Goal: Use online tool/utility: Utilize a website feature to perform a specific function

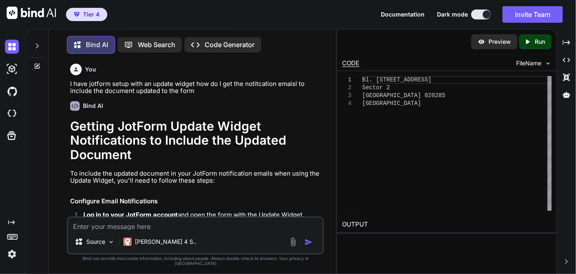
scroll to position [2725, 0]
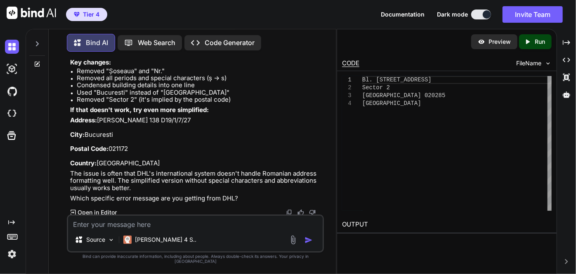
click at [38, 44] on icon at bounding box center [37, 43] width 7 height 7
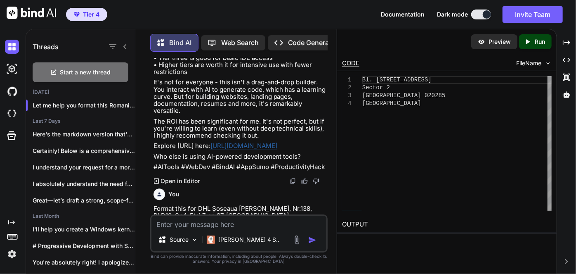
scroll to position [3466, 0]
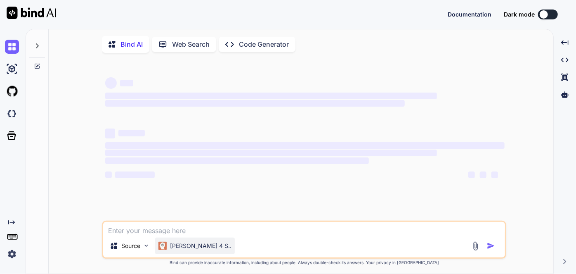
click at [203, 247] on p "[PERSON_NAME] 4 S.." at bounding box center [200, 245] width 61 height 8
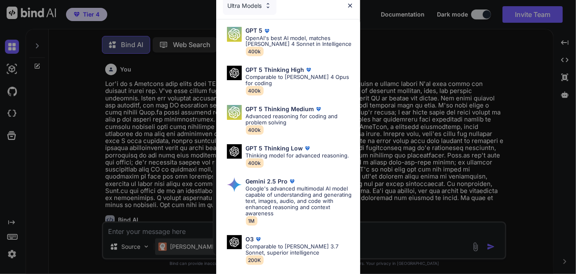
scroll to position [3, 0]
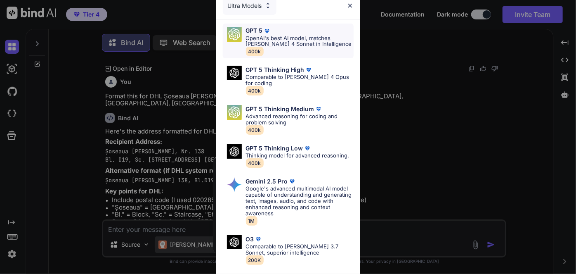
click at [270, 36] on p "OpenAI's best AI model, matches Claude 4 Sonnet in Intelligence" at bounding box center [300, 41] width 108 height 12
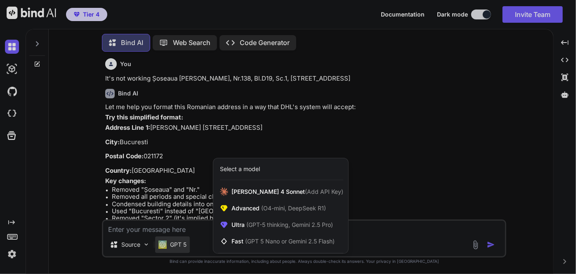
scroll to position [1275, 0]
click at [177, 226] on div at bounding box center [288, 137] width 576 height 274
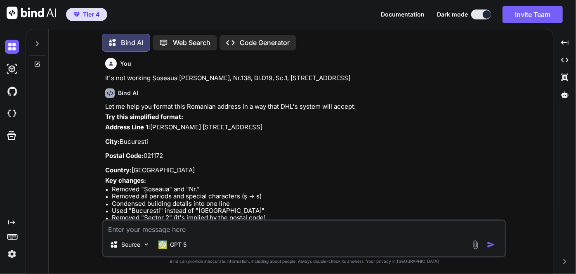
click at [35, 38] on div at bounding box center [37, 41] width 16 height 28
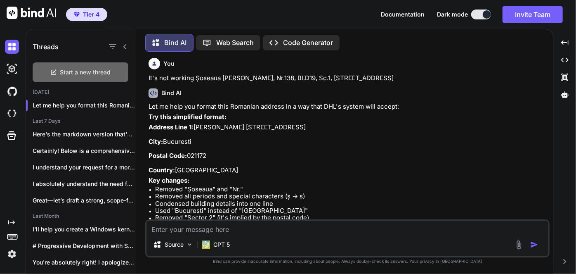
click at [112, 76] on div "Start a new thread" at bounding box center [81, 72] width 96 height 20
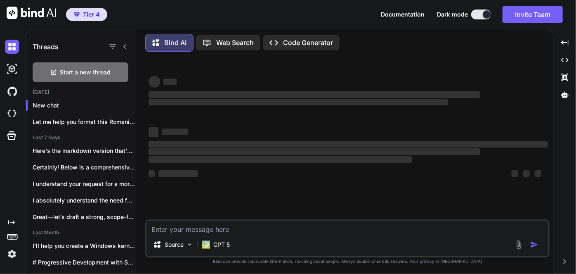
type textarea "x"
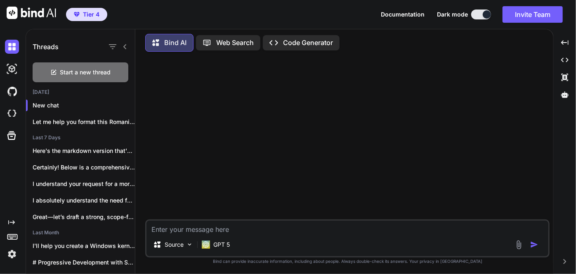
click at [206, 230] on textarea at bounding box center [347, 226] width 402 height 12
paste textarea "Alberto Esteban Paredes Maldonado Alberto Esteban Paredes Maldonado Av. 12 de o…"
type textarea "Alberto Esteban Paredes Maldonado Alberto Esteban Paredes Maldonado Av. 12 de o…"
type textarea "x"
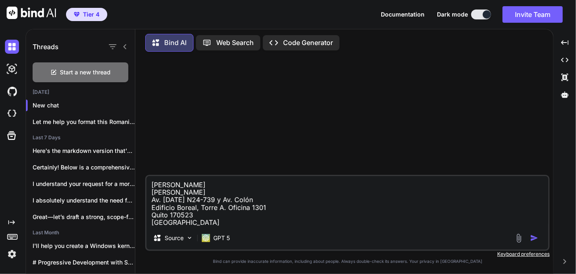
type textarea "Alberto Esteban Paredes Maldonado Alberto Esteban Paredes Maldonado Av. 12 de o…"
type textarea "x"
click at [150, 184] on textarea "Alberto Esteban Paredes Maldonado Alberto Esteban Paredes Maldonado Av. 12 de o…" at bounding box center [347, 201] width 402 height 50
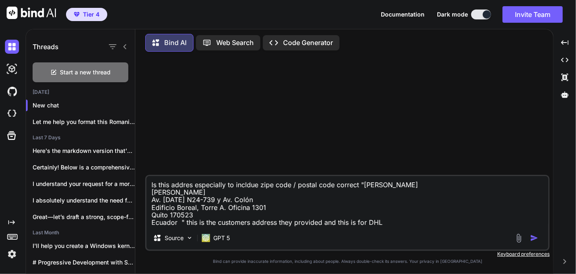
paste textarea "Name: Alberto Esteban Paredes Maldonado ID: 1717540890 Address: Av. 12 de octub…"
type textarea "Is this addres especially to incldue zipe code / postal code correct "Alberto E…"
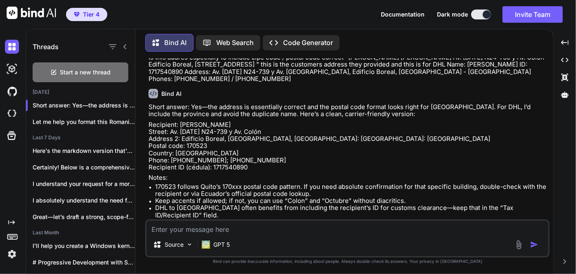
scroll to position [37, 0]
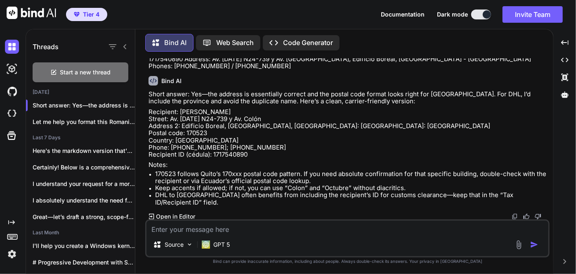
click at [306, 108] on p "Recipient: Alberto Esteban Paredes Maldonado Street: Av. 12 de Octubre N24-739 …" at bounding box center [348, 133] width 399 height 50
drag, startPoint x: 283, startPoint y: 118, endPoint x: 271, endPoint y: 115, distance: 12.4
click at [254, 115] on p "Recipient: Alberto Esteban Paredes Maldonado Street: Av. 12 de Octubre N24-739 …" at bounding box center [348, 133] width 399 height 50
click at [271, 115] on p "Recipient: Alberto Esteban Paredes Maldonado Street: Av. 12 de Octubre N24-739 …" at bounding box center [348, 133] width 399 height 50
drag, startPoint x: 182, startPoint y: 125, endPoint x: 295, endPoint y: 123, distance: 112.2
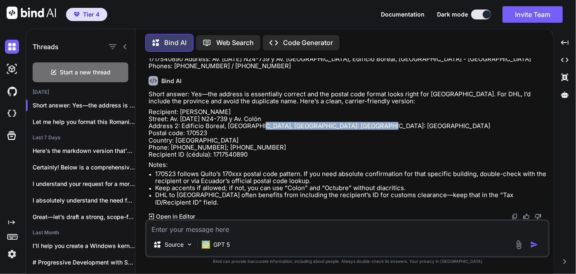
click at [295, 123] on p "Recipient: Alberto Esteban Paredes Maldonado Street: Av. 12 de Octubre N24-739 …" at bounding box center [348, 133] width 399 height 50
copy p "Edificio Boreal, Torre A, Oficina 1301"
click at [232, 126] on p "Recipient: Alberto Esteban Paredes Maldonado Street: Av. 12 de Octubre N24-739 …" at bounding box center [348, 133] width 399 height 50
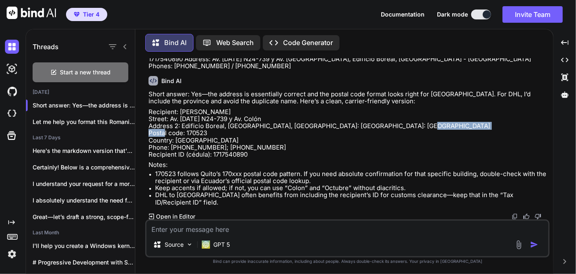
drag, startPoint x: 208, startPoint y: 139, endPoint x: 186, endPoint y: 135, distance: 22.7
click at [184, 136] on p "Recipient: Alberto Esteban Paredes Maldonado Street: Av. 12 de Octubre N24-739 …" at bounding box center [348, 133] width 399 height 50
click at [184, 145] on p "Recipient: Alberto Esteban Paredes Maldonado Street: Av. 12 de Octubre N24-739 …" at bounding box center [348, 133] width 399 height 50
drag, startPoint x: 179, startPoint y: 142, endPoint x: 205, endPoint y: 139, distance: 27.0
click at [205, 139] on p "Recipient: Alberto Esteban Paredes Maldonado Street: Av. 12 de Octubre N24-739 …" at bounding box center [348, 133] width 399 height 50
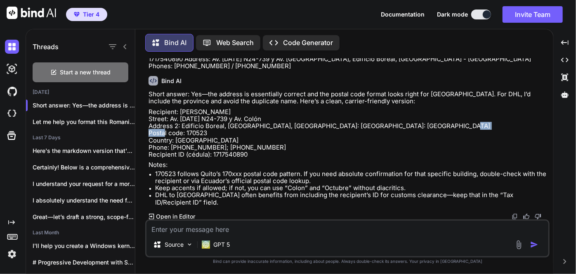
copy p "Pichincha"
